Goal: Task Accomplishment & Management: Manage account settings

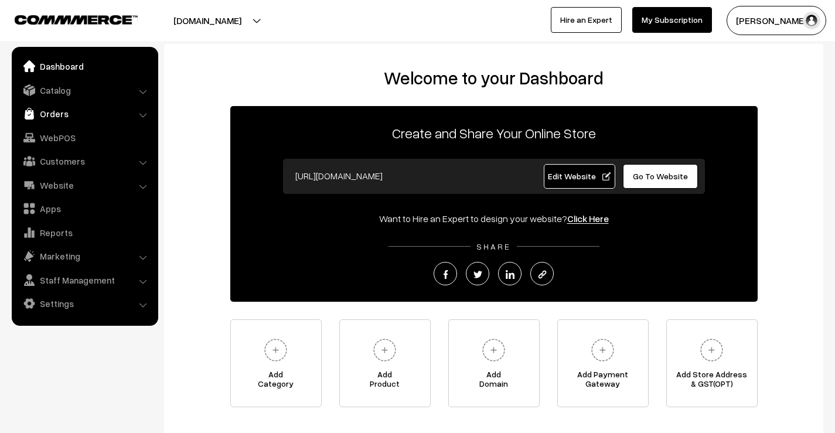
click at [55, 113] on link "Orders" at bounding box center [84, 113] width 139 height 21
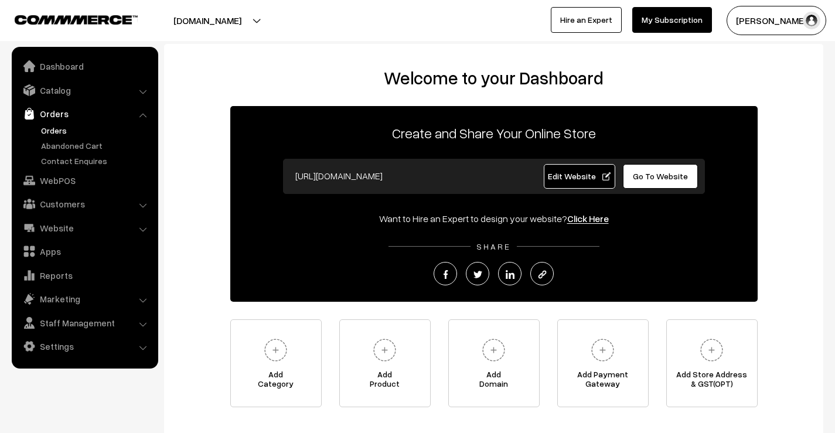
click at [60, 134] on link "Orders" at bounding box center [96, 130] width 116 height 12
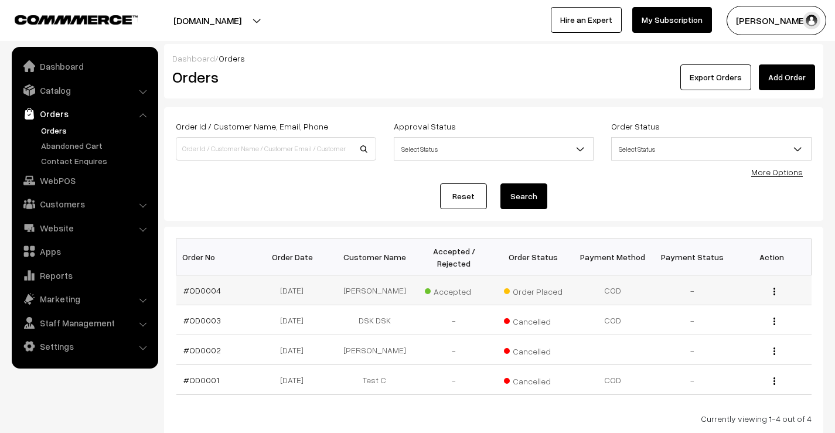
click at [775, 287] on button "button" at bounding box center [774, 291] width 3 height 9
click at [724, 300] on link "View" at bounding box center [722, 308] width 100 height 26
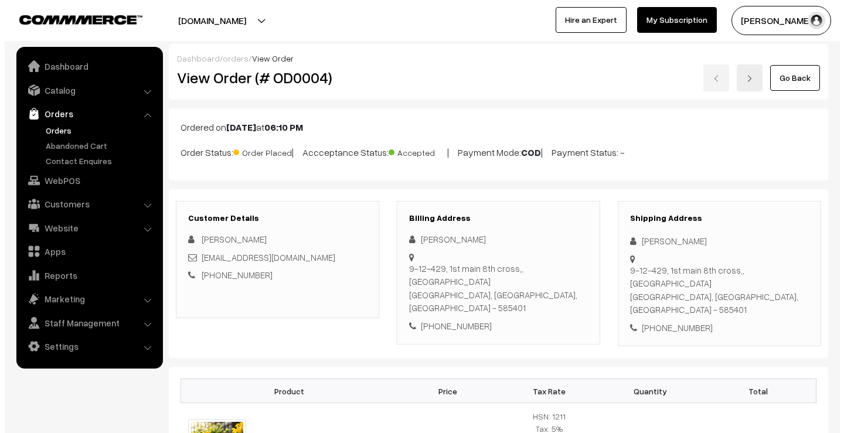
scroll to position [468, 0]
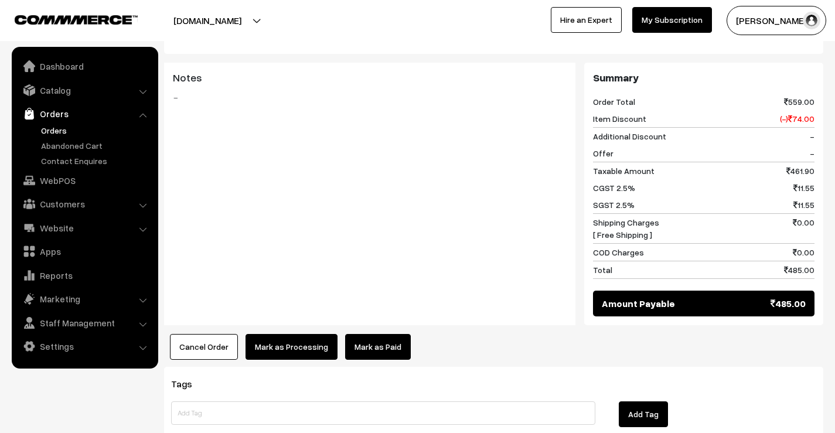
click at [199, 334] on button "Cancel Order" at bounding box center [204, 347] width 68 height 26
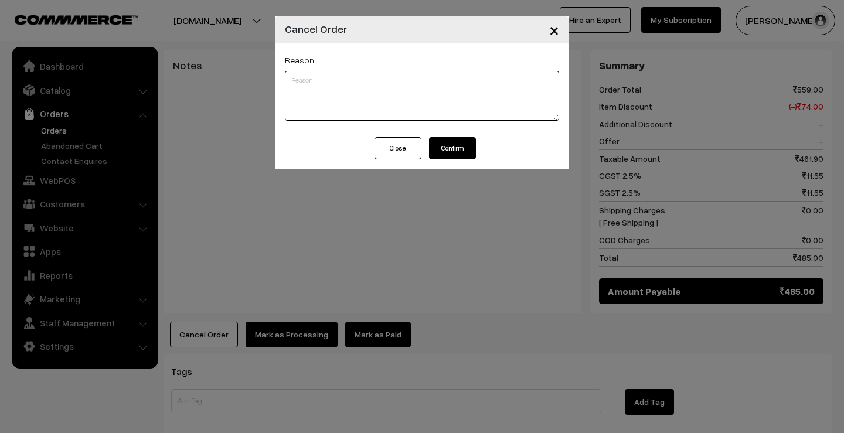
click at [357, 100] on textarea at bounding box center [422, 96] width 274 height 50
type textarea "Test Order"
click at [464, 145] on button "Confirm" at bounding box center [452, 148] width 47 height 22
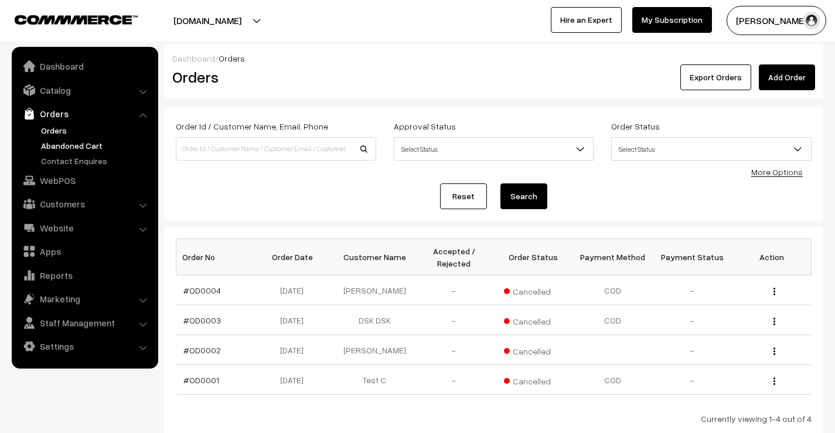
click at [74, 145] on link "Abandoned Cart" at bounding box center [96, 145] width 116 height 12
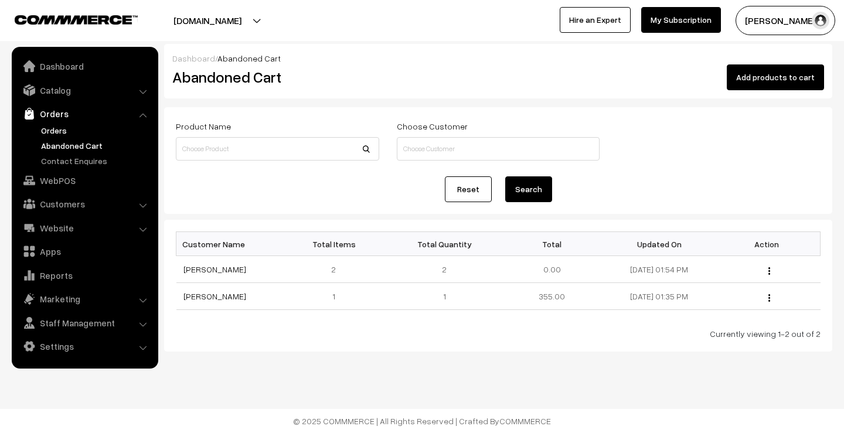
click at [60, 130] on link "Orders" at bounding box center [96, 130] width 116 height 12
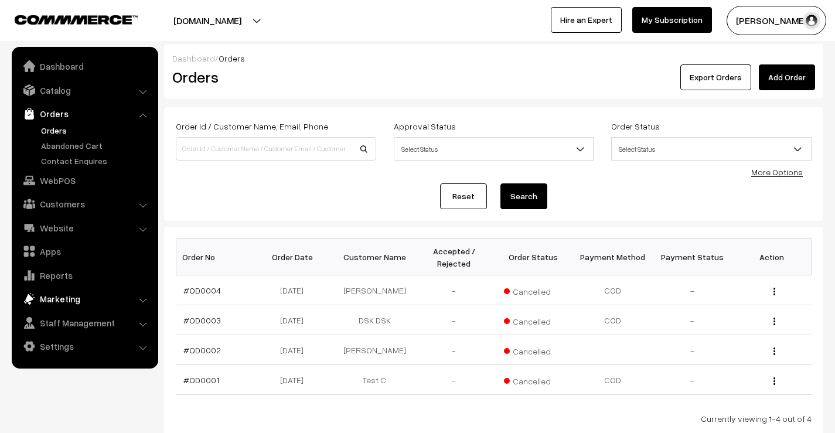
click at [87, 302] on link "Marketing" at bounding box center [84, 298] width 139 height 21
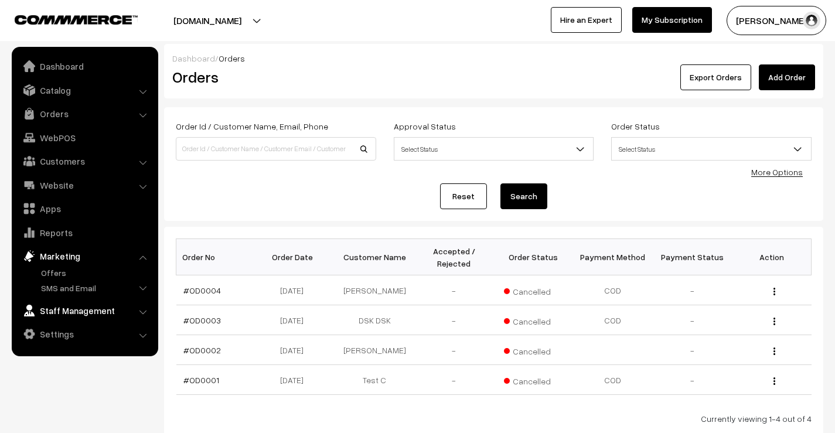
click at [81, 306] on link "Staff Management" at bounding box center [84, 310] width 139 height 21
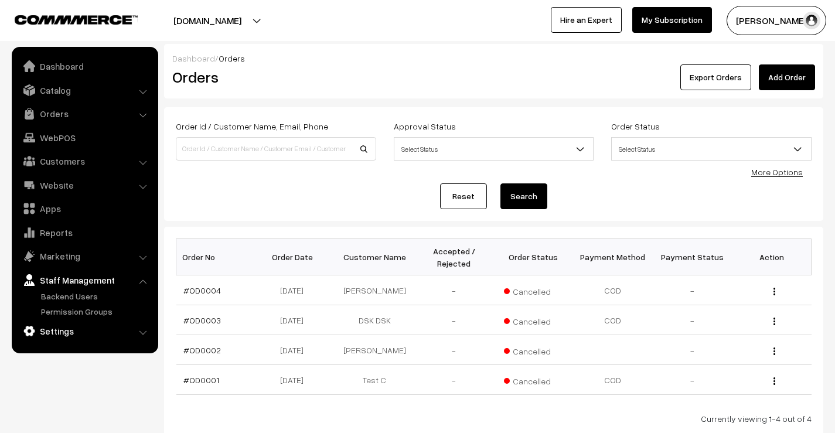
click at [71, 332] on link "Settings" at bounding box center [84, 331] width 139 height 21
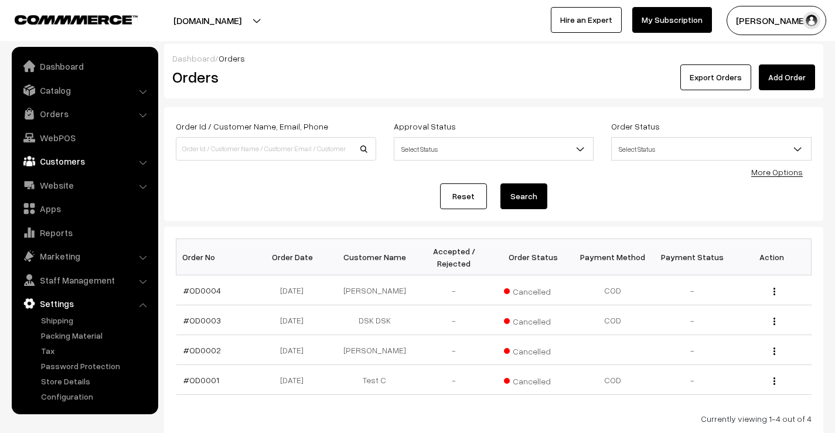
click at [63, 163] on link "Customers" at bounding box center [84, 161] width 139 height 21
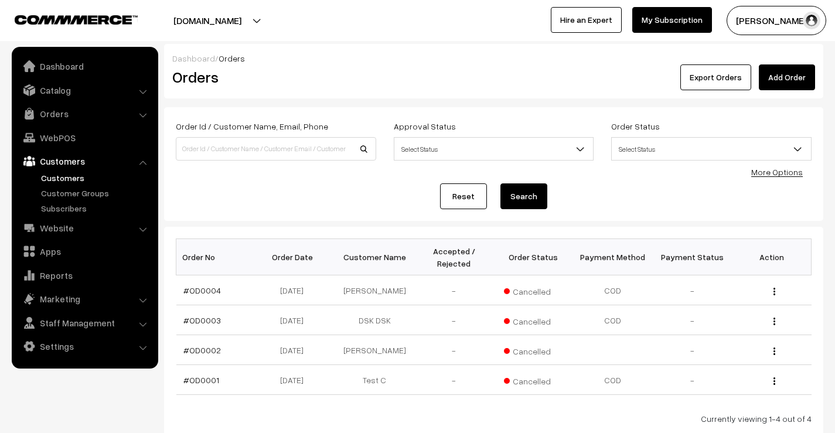
click at [66, 178] on link "Customers" at bounding box center [96, 178] width 116 height 12
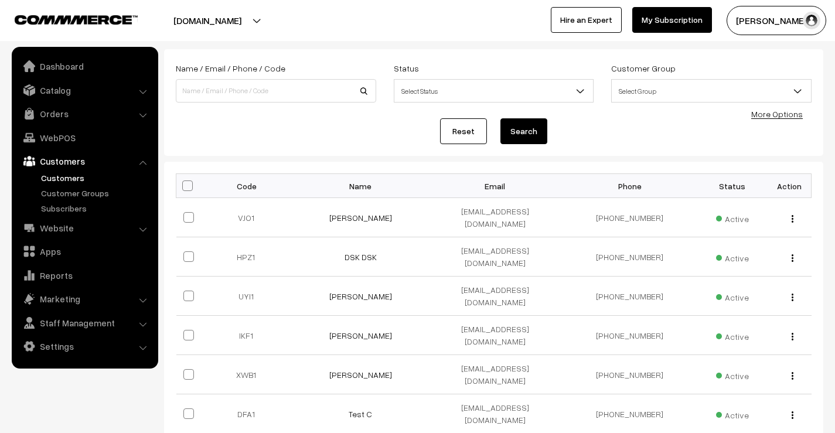
scroll to position [59, 0]
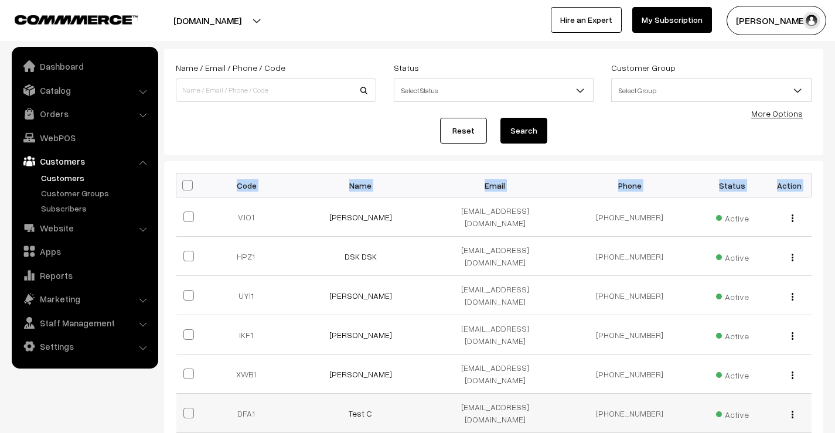
drag, startPoint x: 484, startPoint y: 261, endPoint x: 779, endPoint y: 362, distance: 311.9
click at [779, 362] on tbody "VJO1 [PERSON_NAME] [EMAIL_ADDRESS][DOMAIN_NAME] [PHONE_NUMBER] Active view Edit" at bounding box center [493, 315] width 635 height 236
click at [619, 396] on div "Bulk Options Make all Active Make all Inactive Block all Customers Unblock all …" at bounding box center [494, 318] width 636 height 290
click at [75, 295] on link "Marketing" at bounding box center [84, 298] width 139 height 21
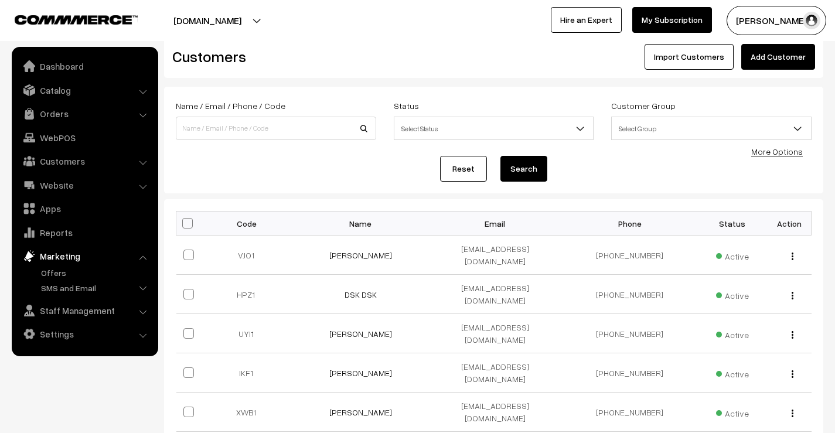
scroll to position [0, 0]
